Goal: Transaction & Acquisition: Purchase product/service

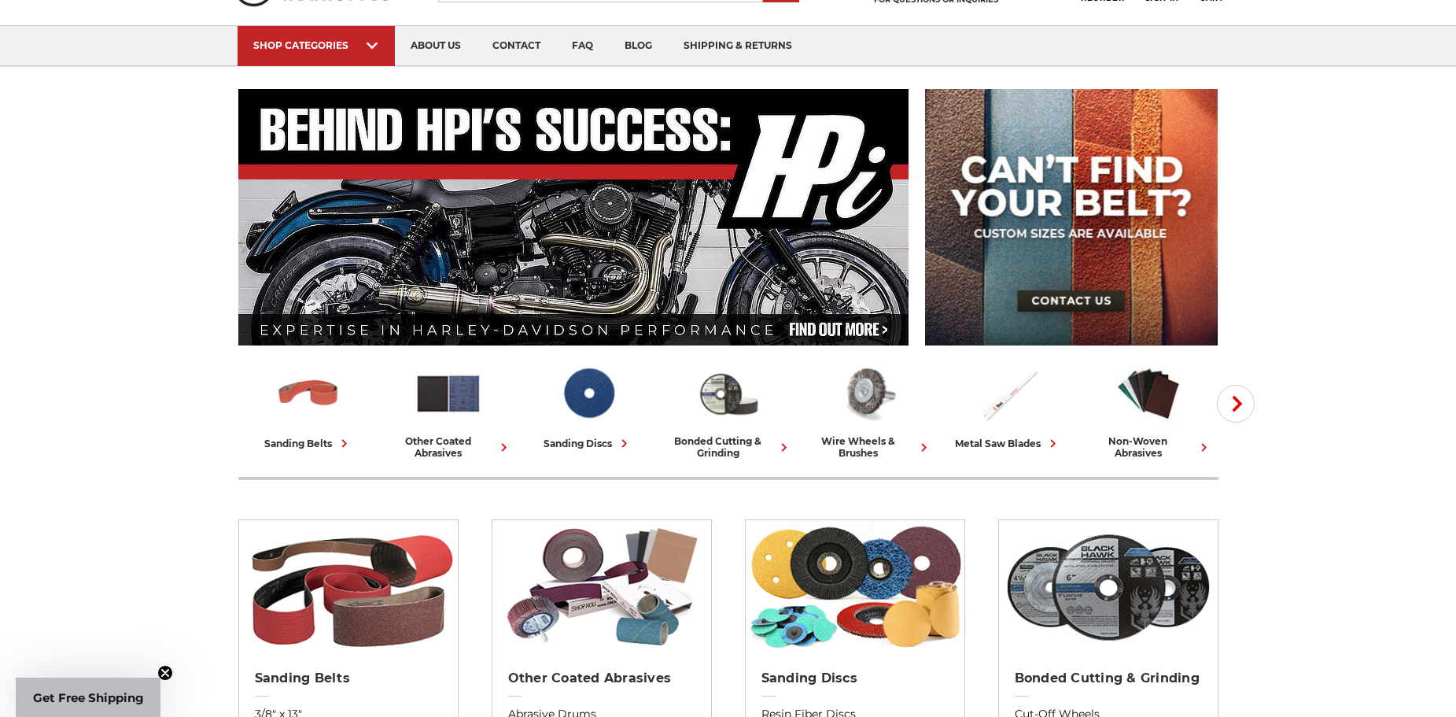
scroll to position [157, 0]
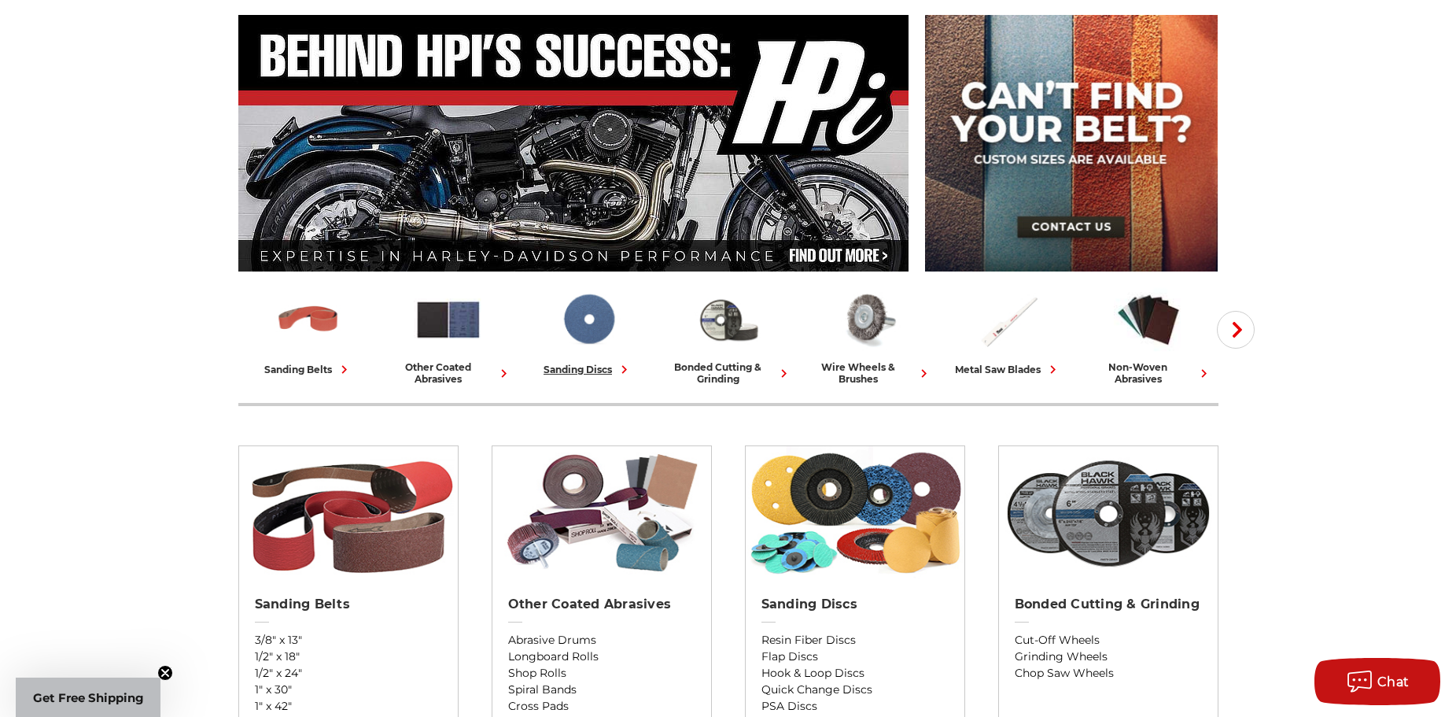
click at [570, 331] on img at bounding box center [588, 320] width 69 height 68
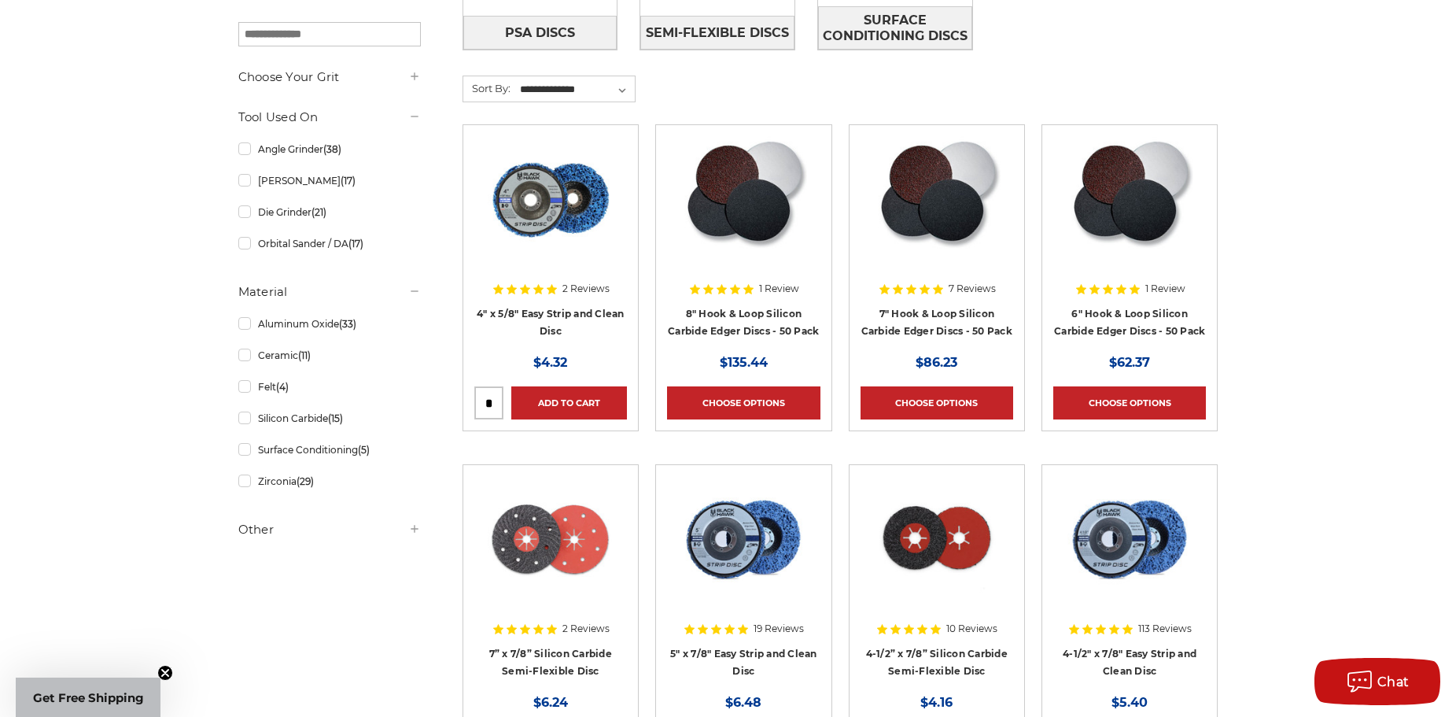
scroll to position [551, 0]
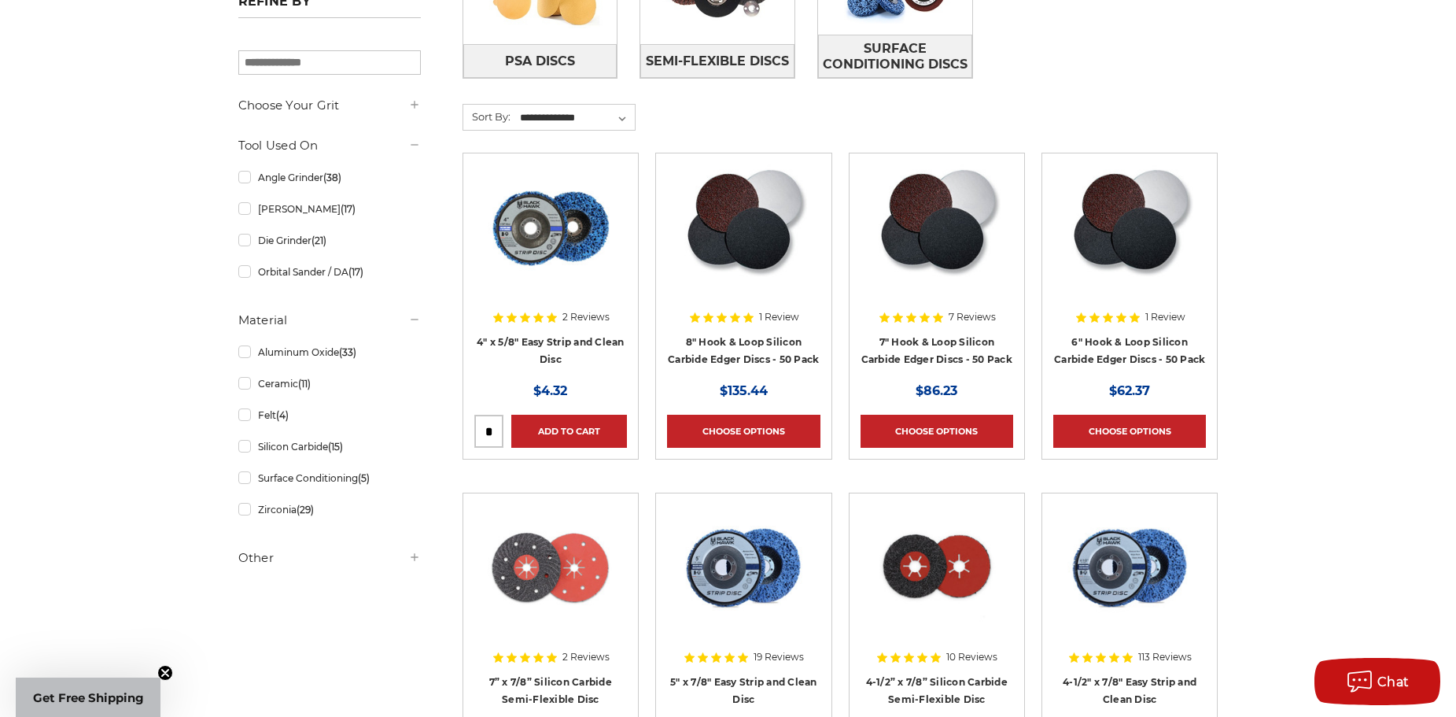
click at [1140, 234] on img at bounding box center [1129, 227] width 127 height 126
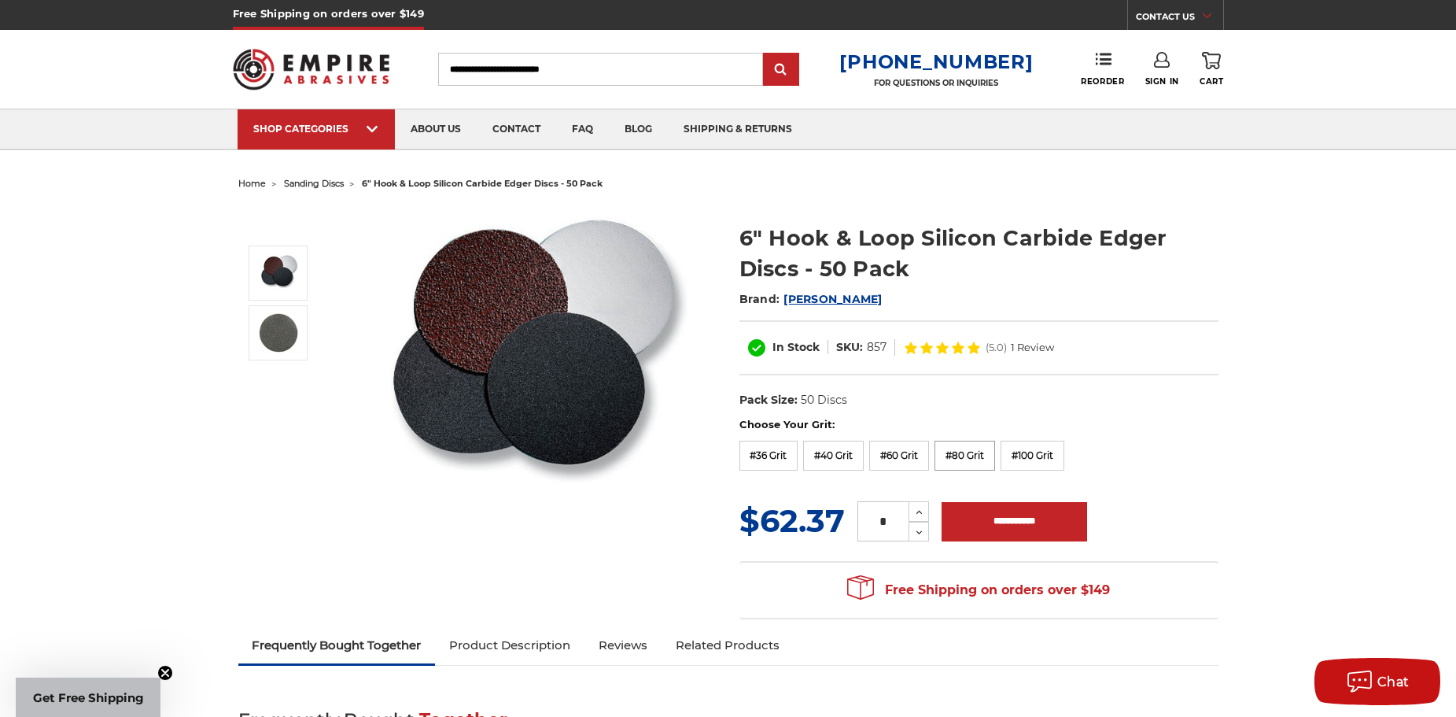
click at [967, 455] on label "#80 Grit" at bounding box center [965, 456] width 61 height 30
